Goal: Transaction & Acquisition: Obtain resource

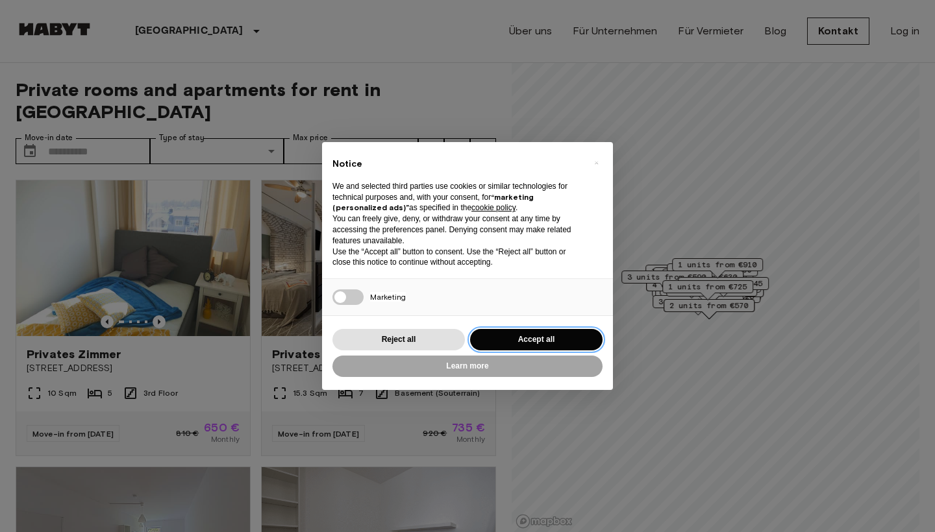
click at [536, 334] on button "Accept all" at bounding box center [536, 339] width 132 height 21
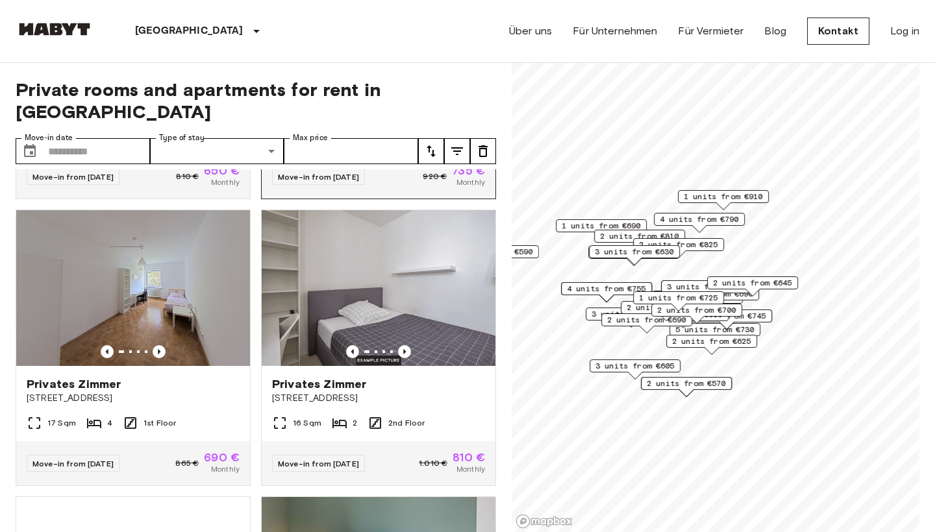
scroll to position [261, 0]
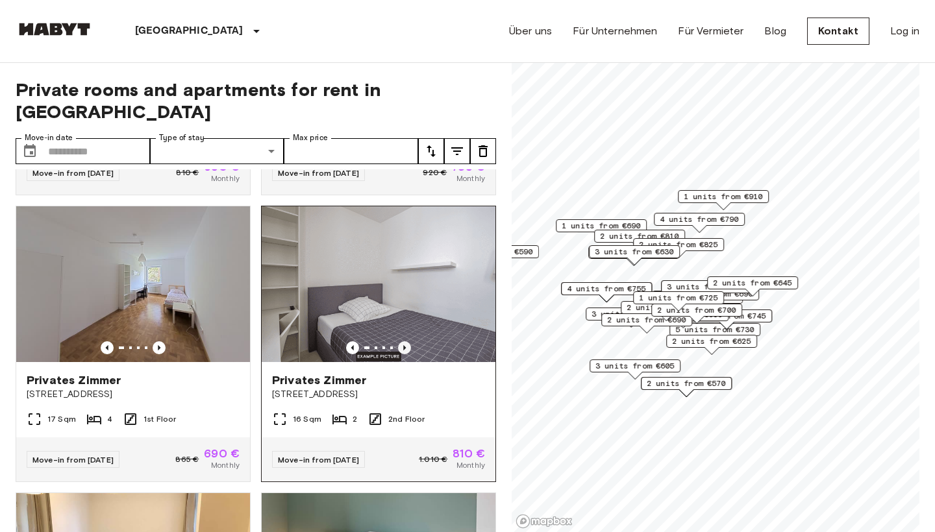
click at [406, 341] on icon "Previous image" at bounding box center [404, 347] width 13 height 13
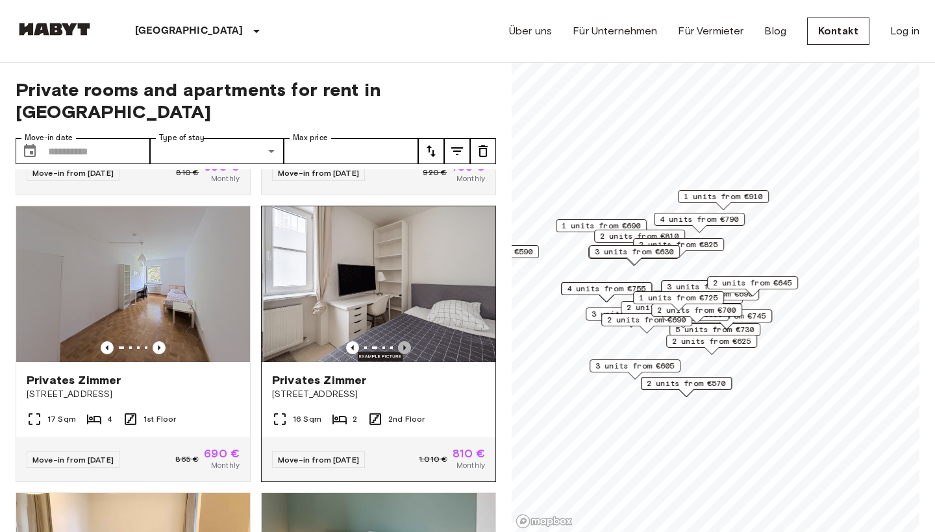
click at [406, 341] on icon "Previous image" at bounding box center [404, 347] width 13 height 13
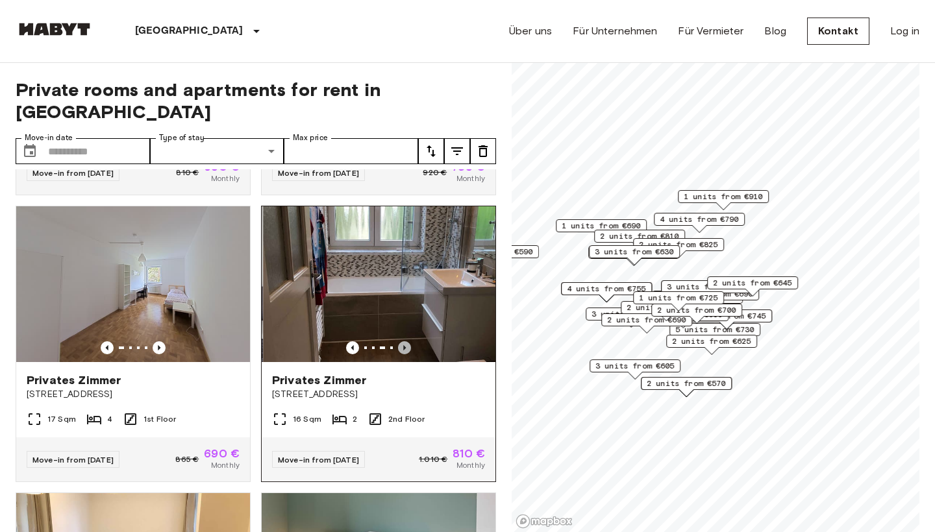
click at [406, 341] on icon "Previous image" at bounding box center [404, 347] width 13 height 13
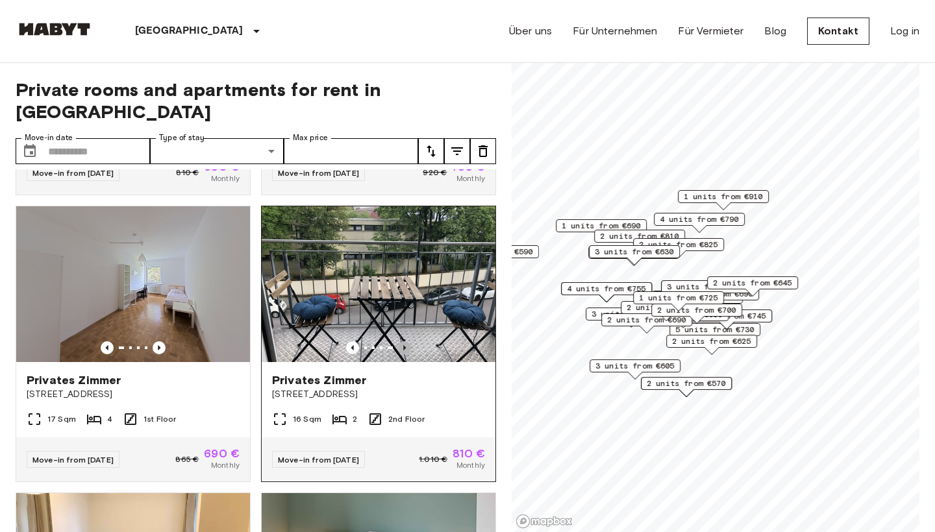
click at [406, 341] on icon "Previous image" at bounding box center [404, 347] width 13 height 13
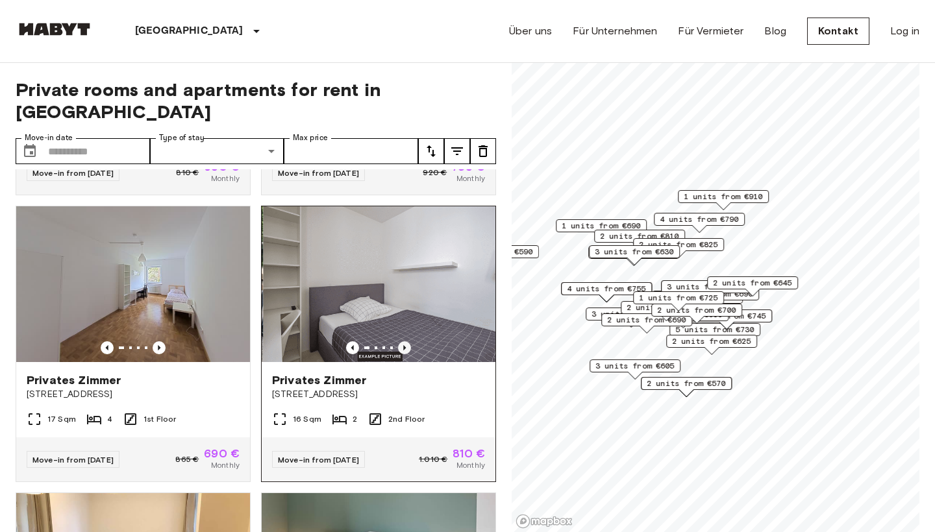
click at [406, 341] on icon "Previous image" at bounding box center [404, 347] width 13 height 13
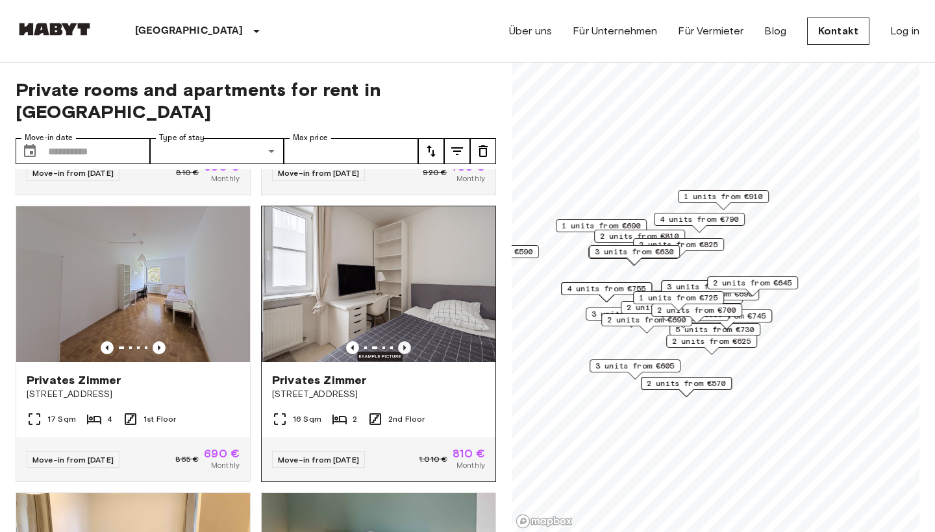
click at [406, 341] on icon "Previous image" at bounding box center [404, 347] width 13 height 13
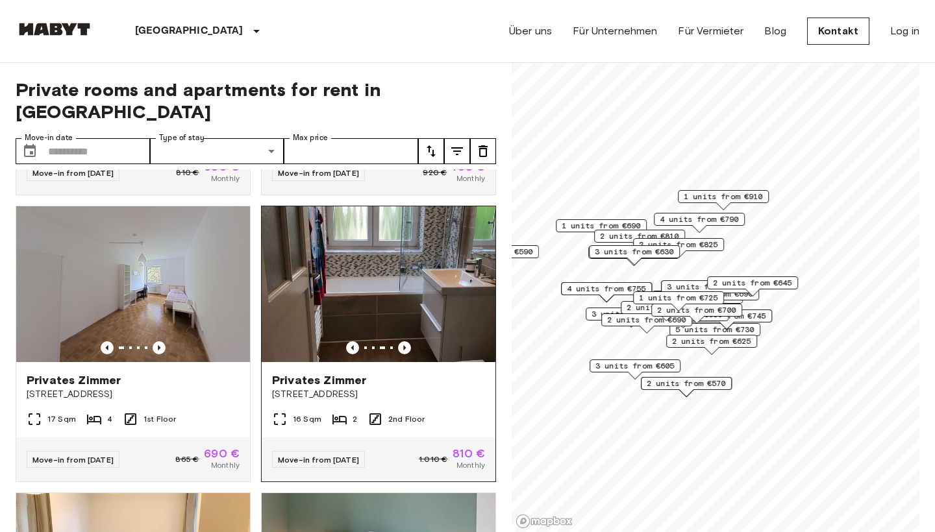
click at [435, 276] on img at bounding box center [379, 284] width 234 height 156
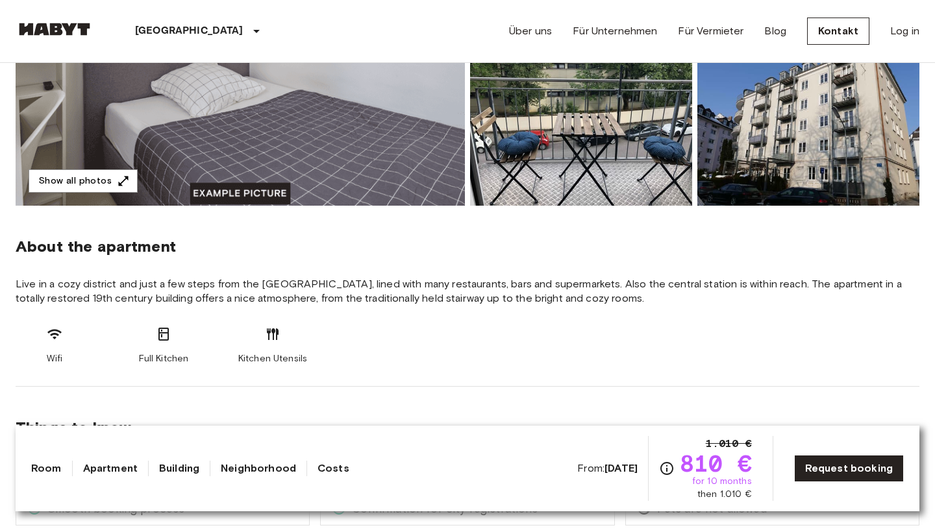
scroll to position [321, 0]
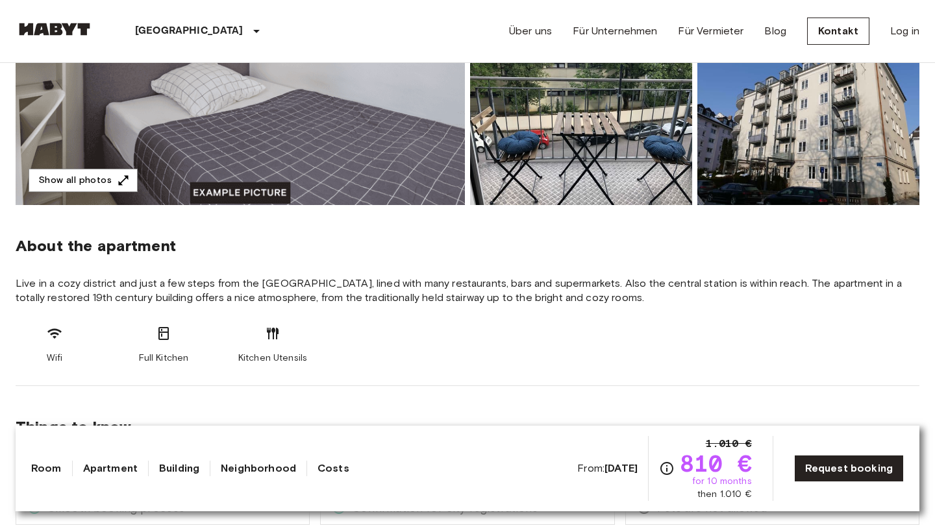
click at [831, 105] on img at bounding box center [808, 120] width 222 height 170
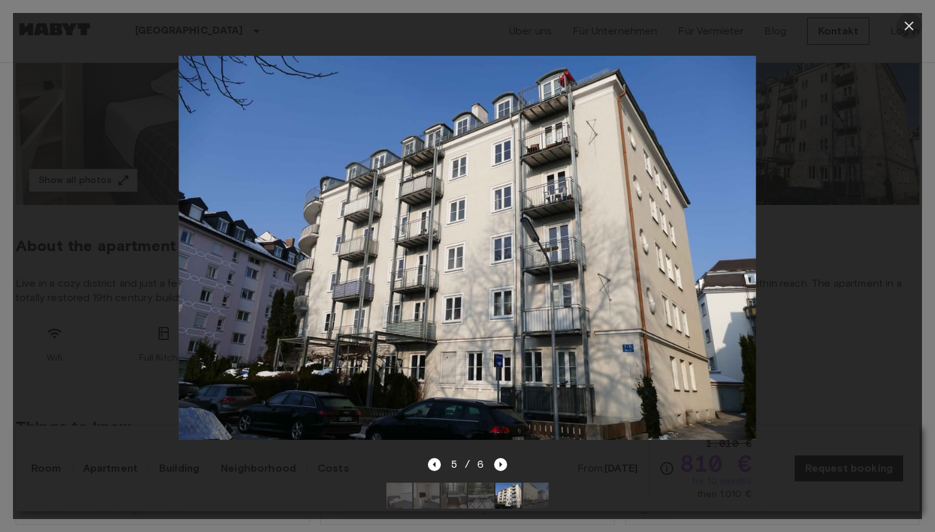
click at [908, 26] on icon "button" at bounding box center [908, 25] width 9 height 9
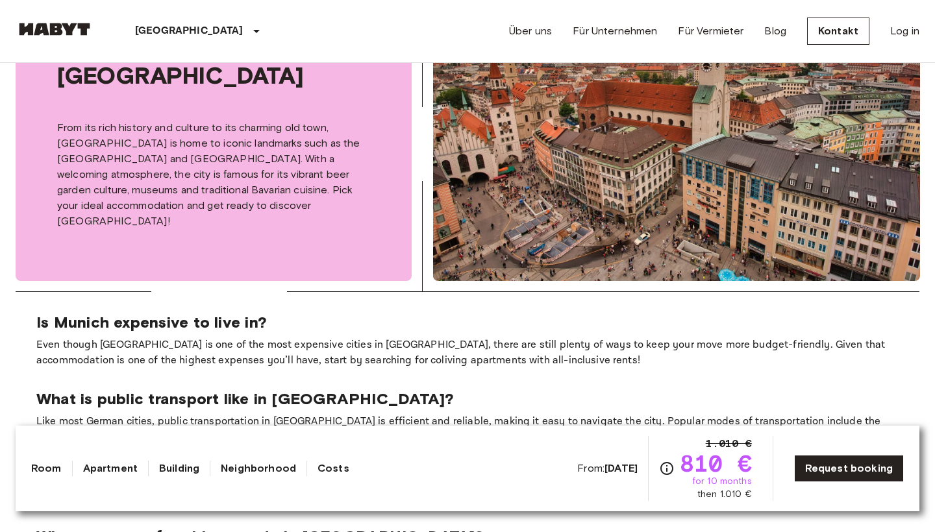
scroll to position [1296, 0]
